Goal: Task Accomplishment & Management: Use online tool/utility

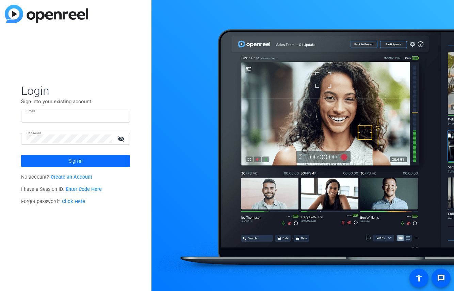
type input "[EMAIL_ADDRESS][DOMAIN_NAME]"
click at [76, 157] on span "Sign in" at bounding box center [76, 161] width 14 height 17
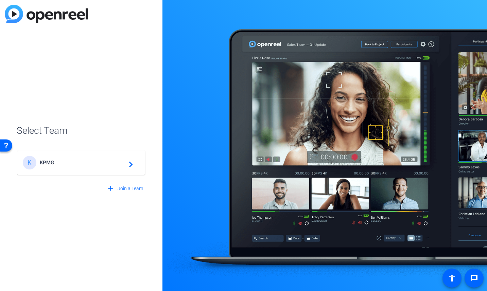
click at [117, 162] on span "KPMG" at bounding box center [82, 163] width 85 height 6
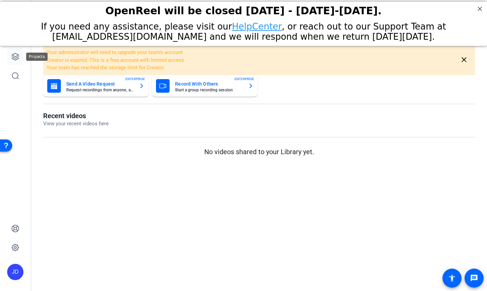
click at [15, 55] on icon at bounding box center [15, 57] width 8 height 8
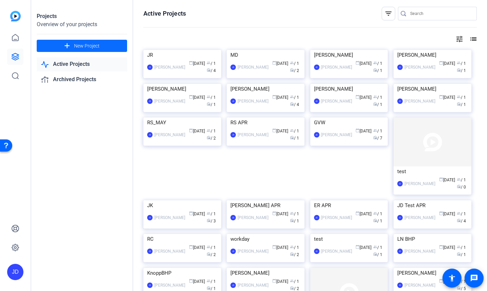
click at [98, 46] on span "New Project" at bounding box center [87, 46] width 26 height 7
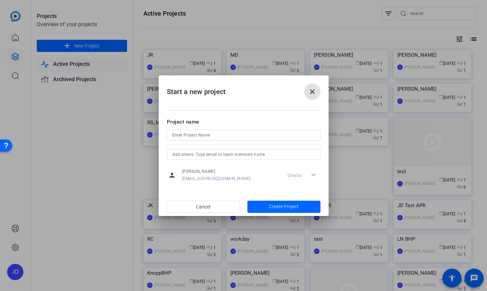
click at [196, 136] on input at bounding box center [243, 135] width 143 height 8
type input "TW AUG"
click at [41, 198] on div at bounding box center [243, 145] width 487 height 291
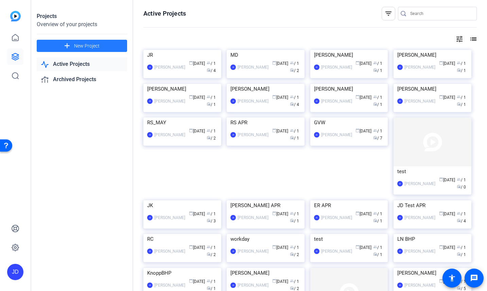
click at [102, 44] on span at bounding box center [82, 46] width 90 height 16
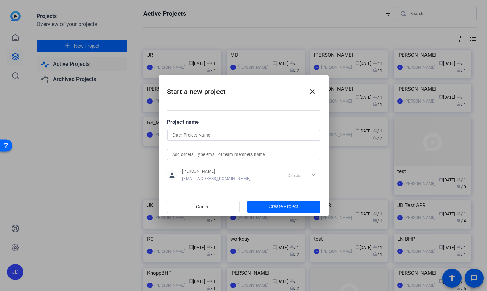
click at [230, 135] on input at bounding box center [243, 135] width 143 height 8
type input "TW AUG"
click at [273, 202] on span "button" at bounding box center [284, 207] width 73 height 16
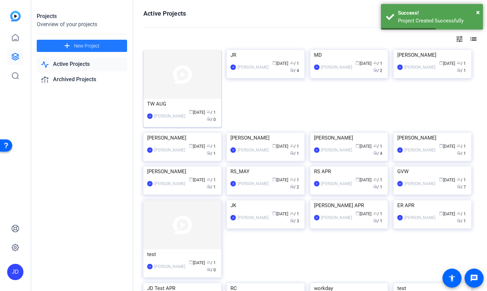
click at [190, 83] on img at bounding box center [182, 74] width 78 height 49
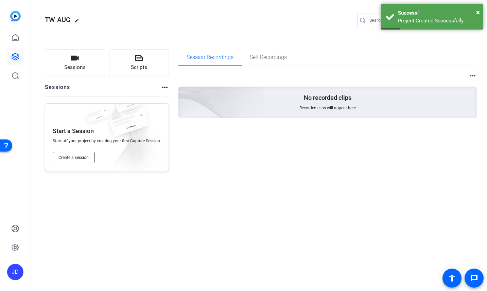
click at [86, 158] on span "Create a session" at bounding box center [73, 157] width 30 height 5
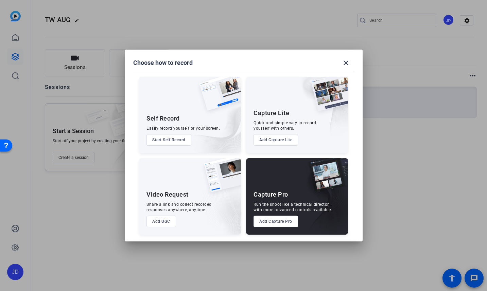
click at [278, 222] on button "Add Capture Pro" at bounding box center [276, 222] width 45 height 12
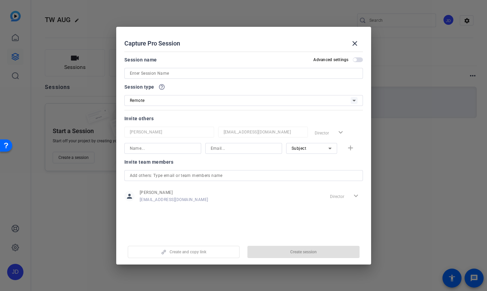
click at [173, 72] on input at bounding box center [244, 73] width 228 height 8
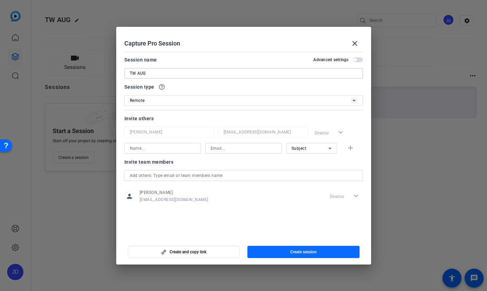
type input "TW AUG"
click at [316, 250] on span "Create session" at bounding box center [303, 252] width 27 height 5
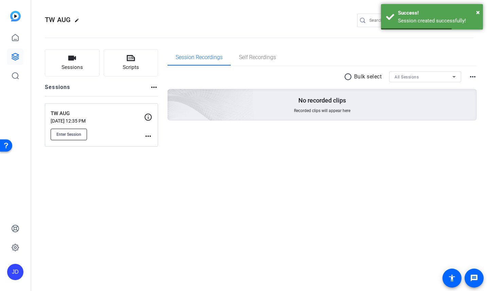
click at [79, 131] on button "Enter Session" at bounding box center [69, 135] width 36 height 12
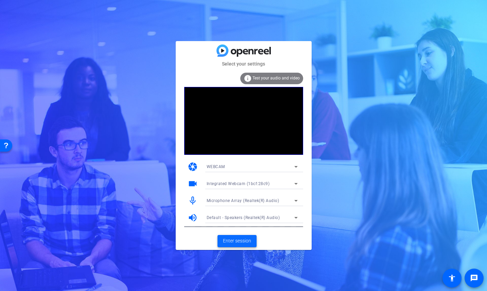
click at [237, 240] on span "Enter session" at bounding box center [237, 241] width 28 height 7
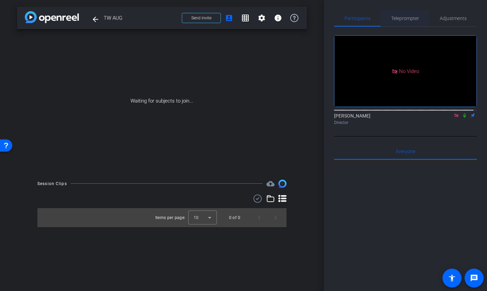
click at [405, 15] on span "Teleprompter" at bounding box center [405, 18] width 28 height 16
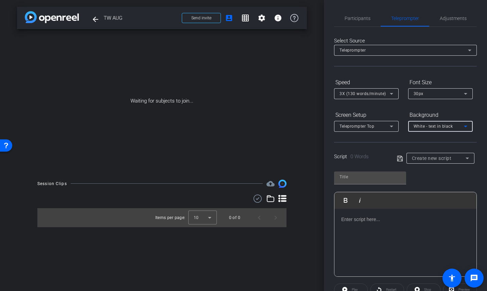
click at [446, 122] on div "White - text in black" at bounding box center [439, 126] width 50 height 9
click at [429, 155] on div "Black - text in white" at bounding box center [434, 153] width 40 height 8
click at [401, 103] on form "Speed 3X (130 words/minute) Font Size 30px Screen Setup Teleprompter Top Backgr…" at bounding box center [405, 104] width 143 height 55
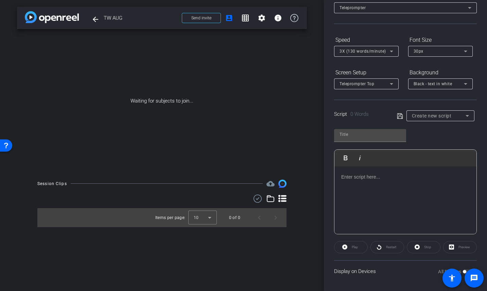
scroll to position [44, 0]
click at [357, 177] on p at bounding box center [405, 175] width 129 height 7
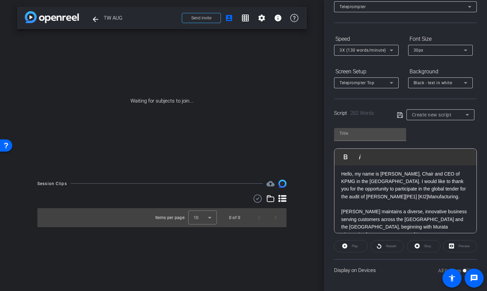
scroll to position [0, 0]
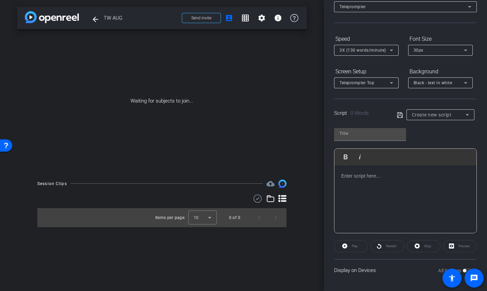
click at [379, 192] on div at bounding box center [406, 200] width 142 height 68
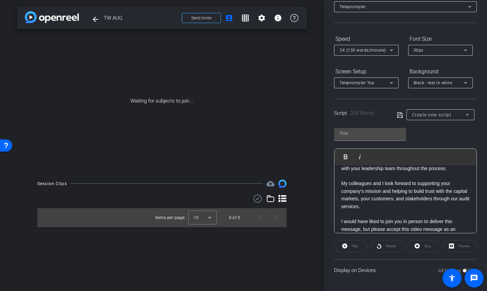
scroll to position [9248, 1]
click at [363, 249] on p at bounding box center [405, 252] width 129 height 7
click at [345, 211] on p at bounding box center [405, 214] width 129 height 7
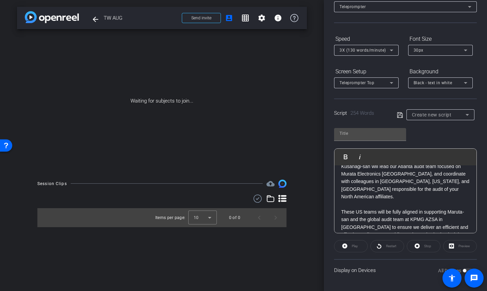
scroll to position [167, 0]
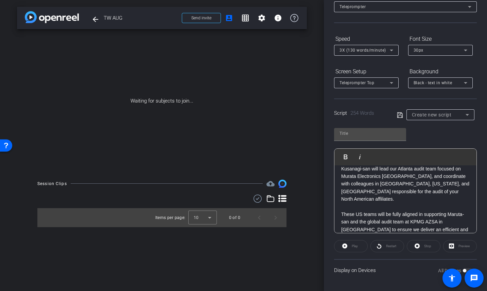
click at [355, 249] on p at bounding box center [405, 252] width 129 height 7
click at [350, 203] on p at bounding box center [405, 206] width 129 height 7
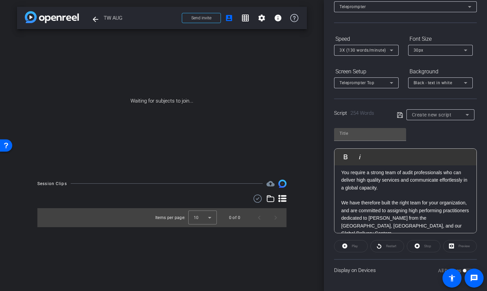
scroll to position [99, 0]
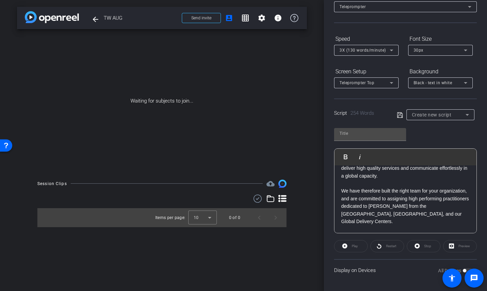
click at [353, 225] on p at bounding box center [405, 228] width 129 height 7
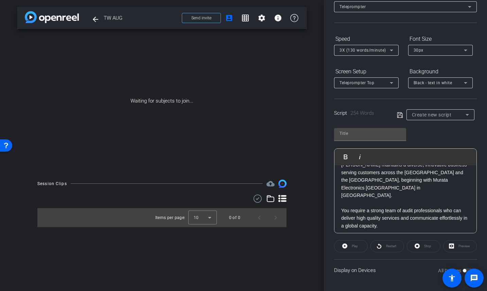
scroll to position [65, 0]
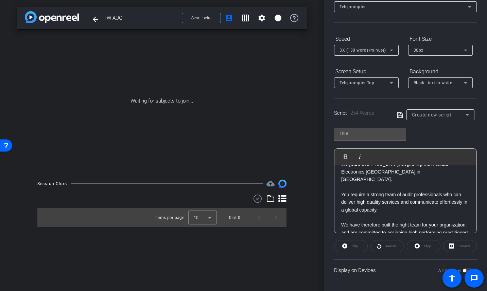
click at [353, 214] on p at bounding box center [405, 217] width 129 height 7
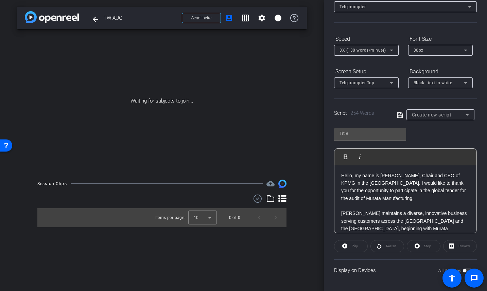
scroll to position [0, 0]
click at [355, 203] on p at bounding box center [405, 206] width 129 height 7
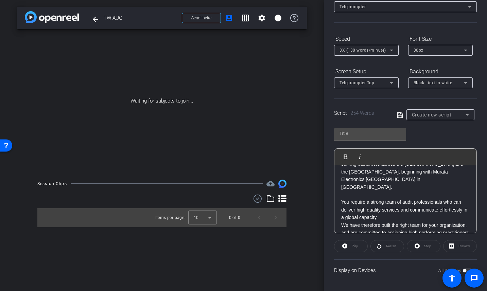
scroll to position [34, 0]
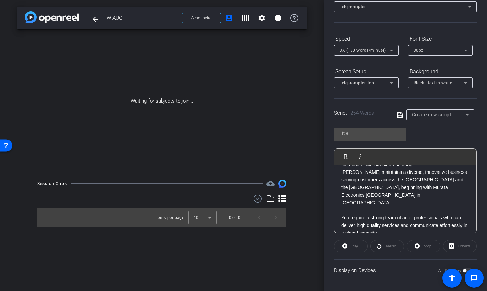
click at [359, 207] on p at bounding box center [405, 210] width 129 height 7
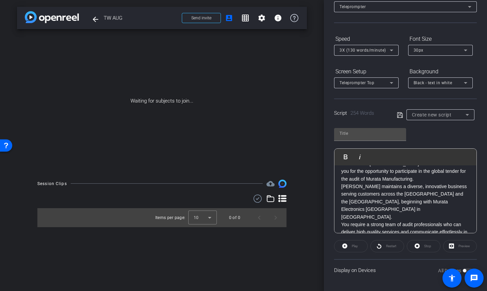
scroll to position [0, 0]
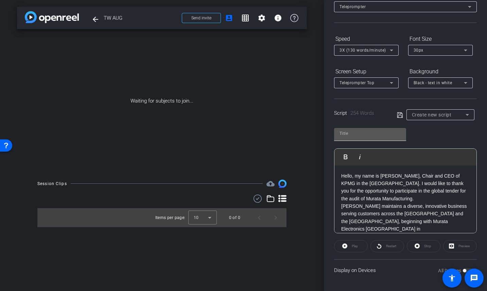
click at [393, 128] on div at bounding box center [370, 133] width 61 height 11
click at [391, 130] on input "text" at bounding box center [370, 134] width 61 height 8
type input "1"
click at [398, 114] on icon at bounding box center [400, 115] width 6 height 8
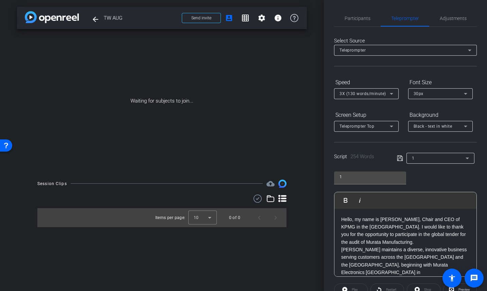
click at [399, 155] on icon at bounding box center [400, 158] width 6 height 8
